Goal: Information Seeking & Learning: Learn about a topic

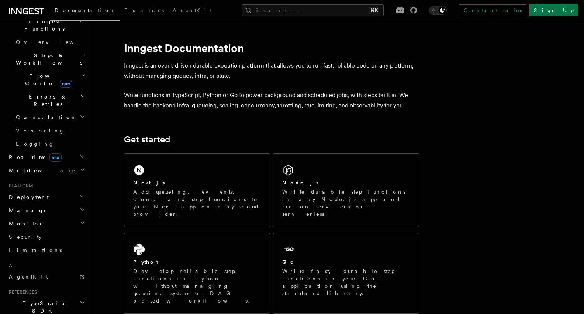
scroll to position [276, 0]
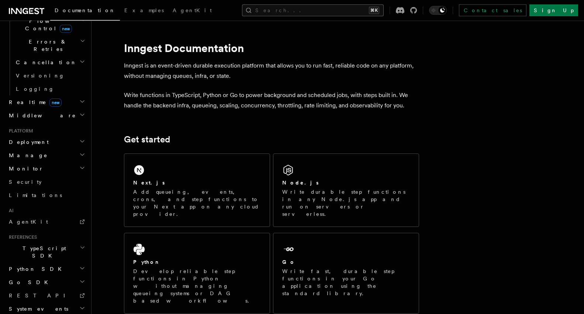
click at [342, 13] on button "Search... ⌘K" at bounding box center [313, 10] width 142 height 12
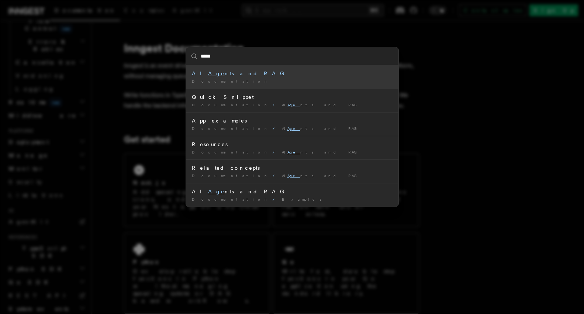
type input "******"
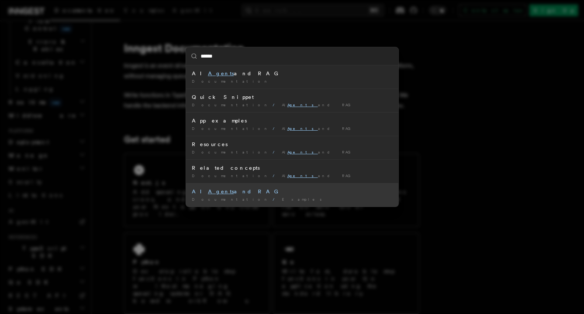
click at [293, 192] on div "AI Agents and RAG" at bounding box center [292, 191] width 201 height 7
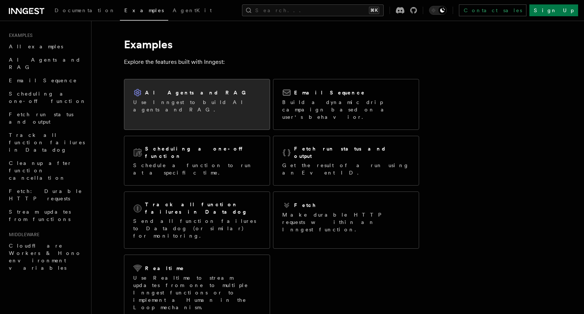
scroll to position [2, 0]
drag, startPoint x: 199, startPoint y: 105, endPoint x: 204, endPoint y: 104, distance: 5.2
click at [199, 105] on p "Use Inngest to build AI agents and RAG." at bounding box center [197, 107] width 128 height 15
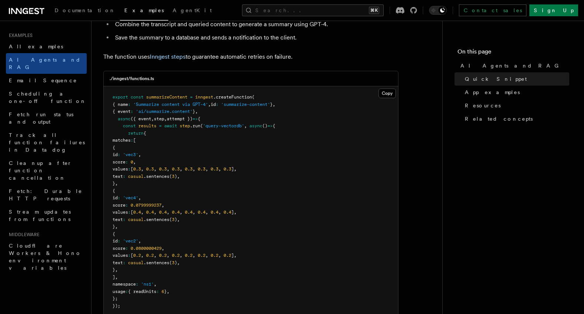
scroll to position [184, 0]
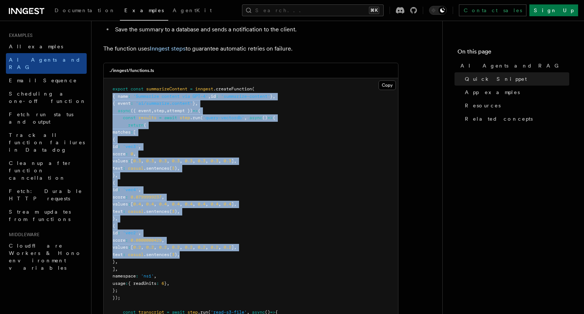
drag, startPoint x: 113, startPoint y: 98, endPoint x: 258, endPoint y: 250, distance: 209.6
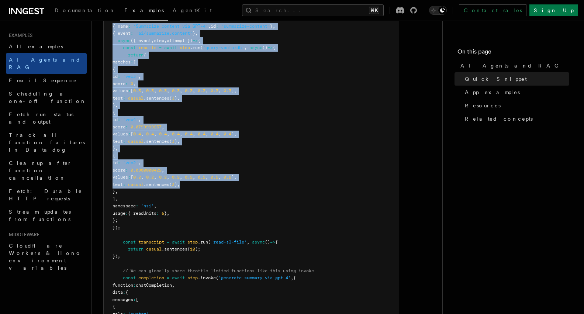
scroll to position [309, 0]
